Goal: Task Accomplishment & Management: Complete application form

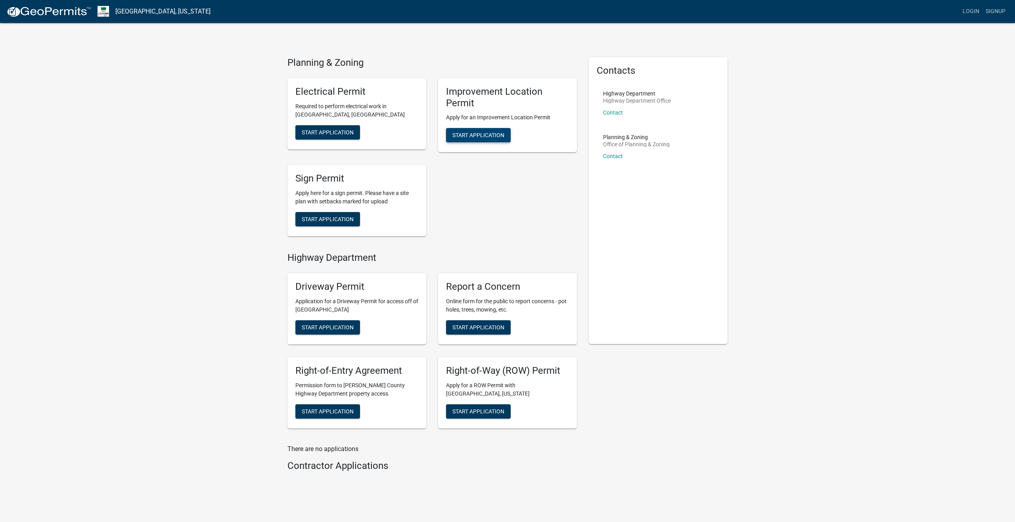
click at [473, 132] on span "Start Application" at bounding box center [478, 135] width 52 height 6
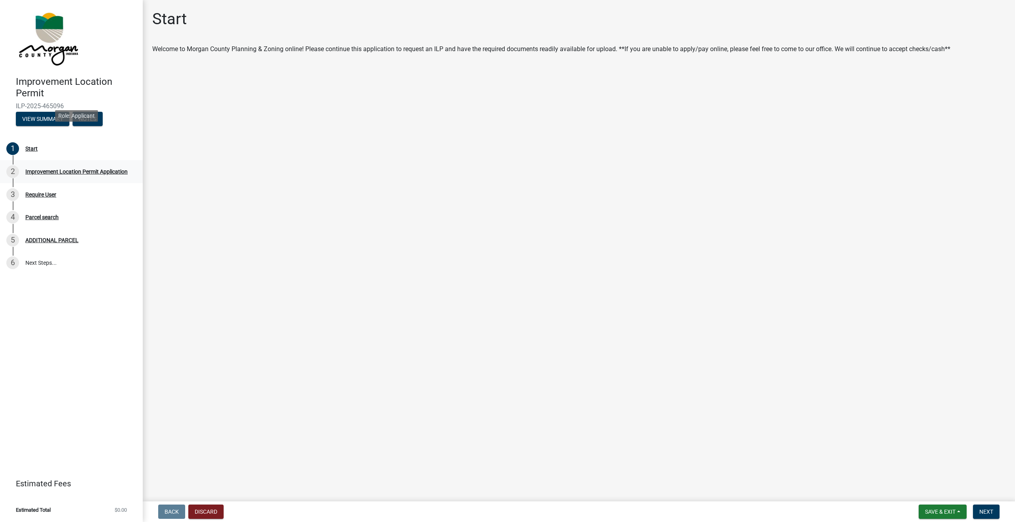
click at [29, 165] on div "2 Improvement Location Permit Application" at bounding box center [68, 171] width 124 height 13
click at [25, 146] on div "Start" at bounding box center [31, 149] width 12 height 6
click at [983, 513] on button "Next" at bounding box center [986, 512] width 27 height 14
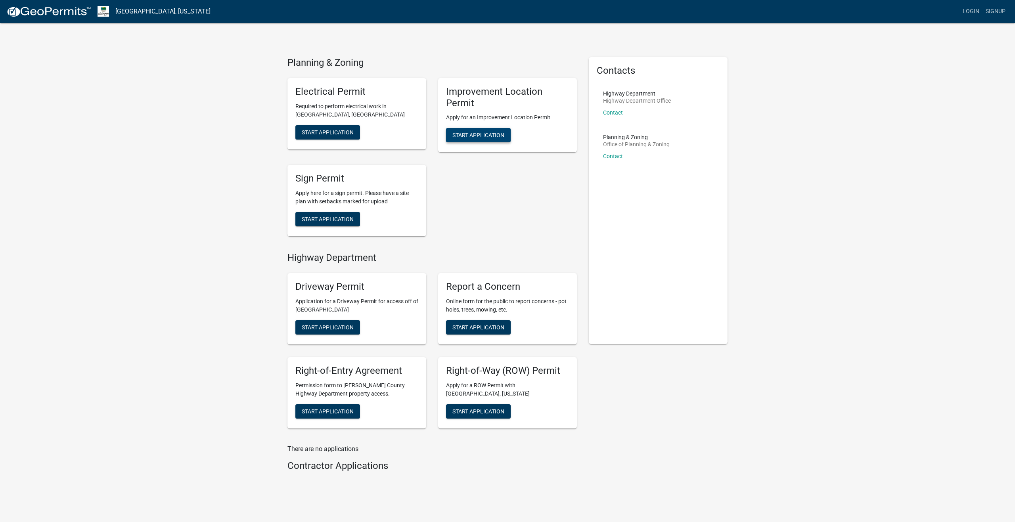
click at [463, 132] on span "Start Application" at bounding box center [478, 135] width 52 height 6
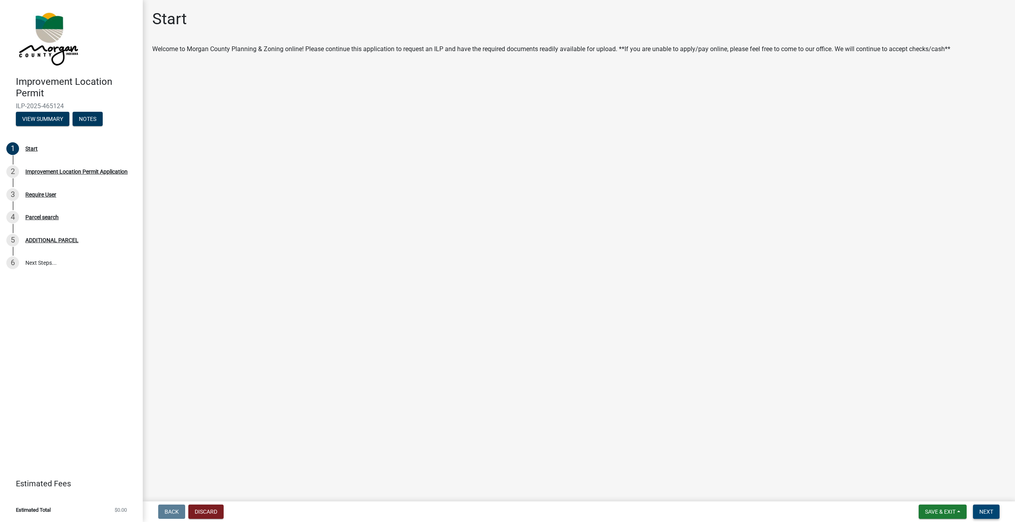
click at [990, 510] on button "Next" at bounding box center [986, 512] width 27 height 14
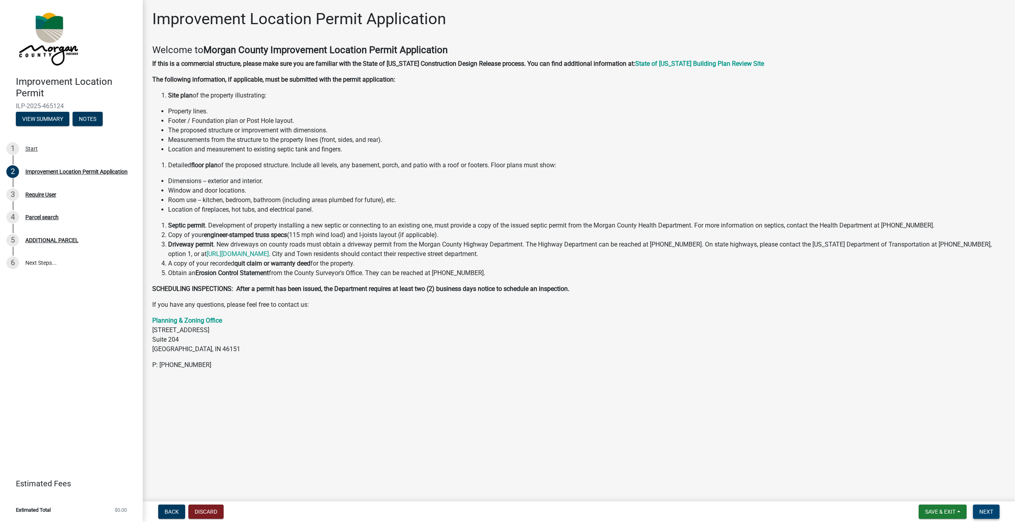
click at [993, 514] on span "Next" at bounding box center [986, 512] width 14 height 6
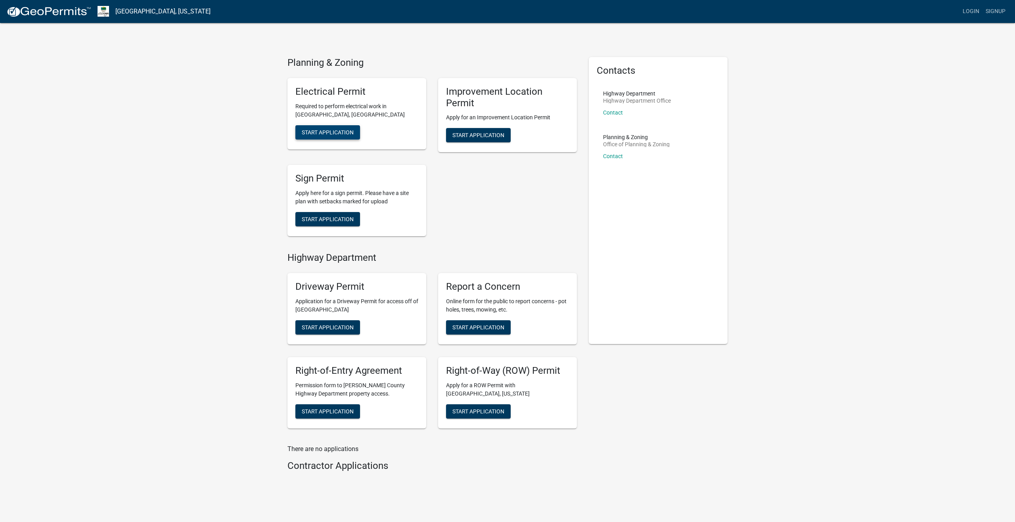
click at [319, 129] on span "Start Application" at bounding box center [328, 132] width 52 height 6
